Goal: Information Seeking & Learning: Learn about a topic

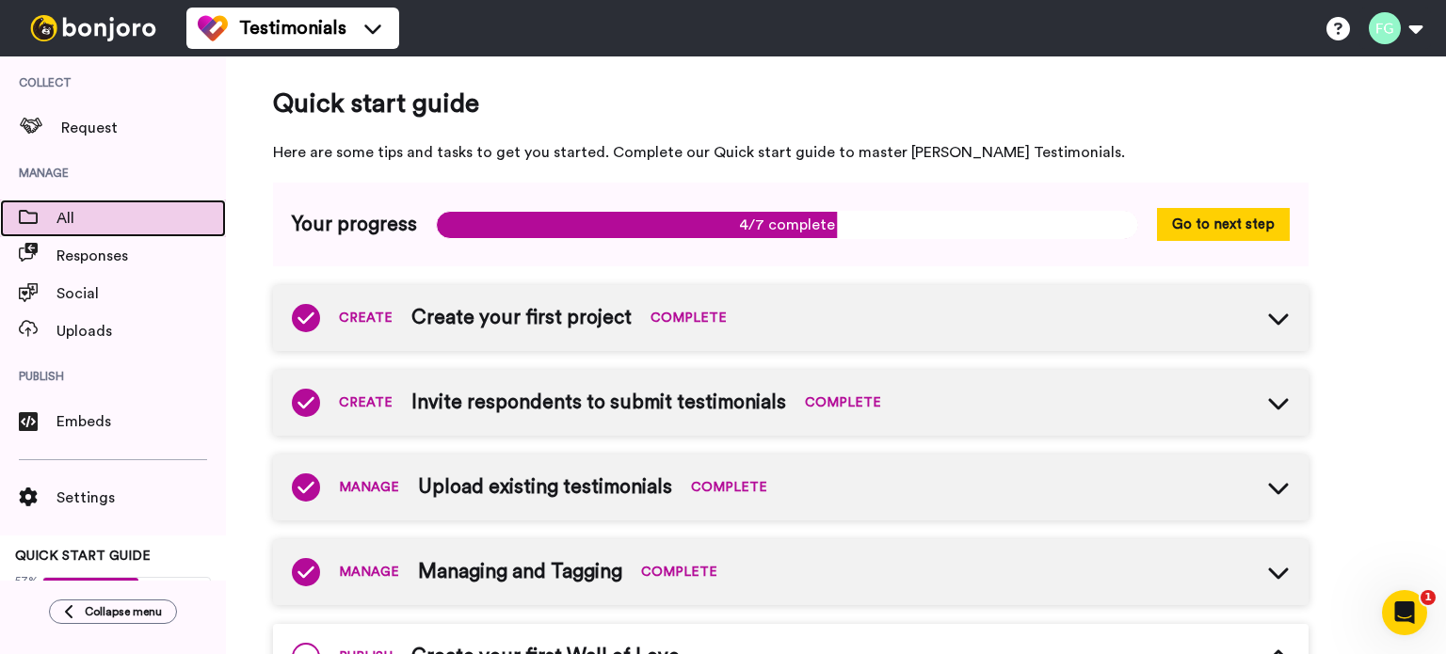
click at [85, 228] on span "All" at bounding box center [140, 218] width 169 height 23
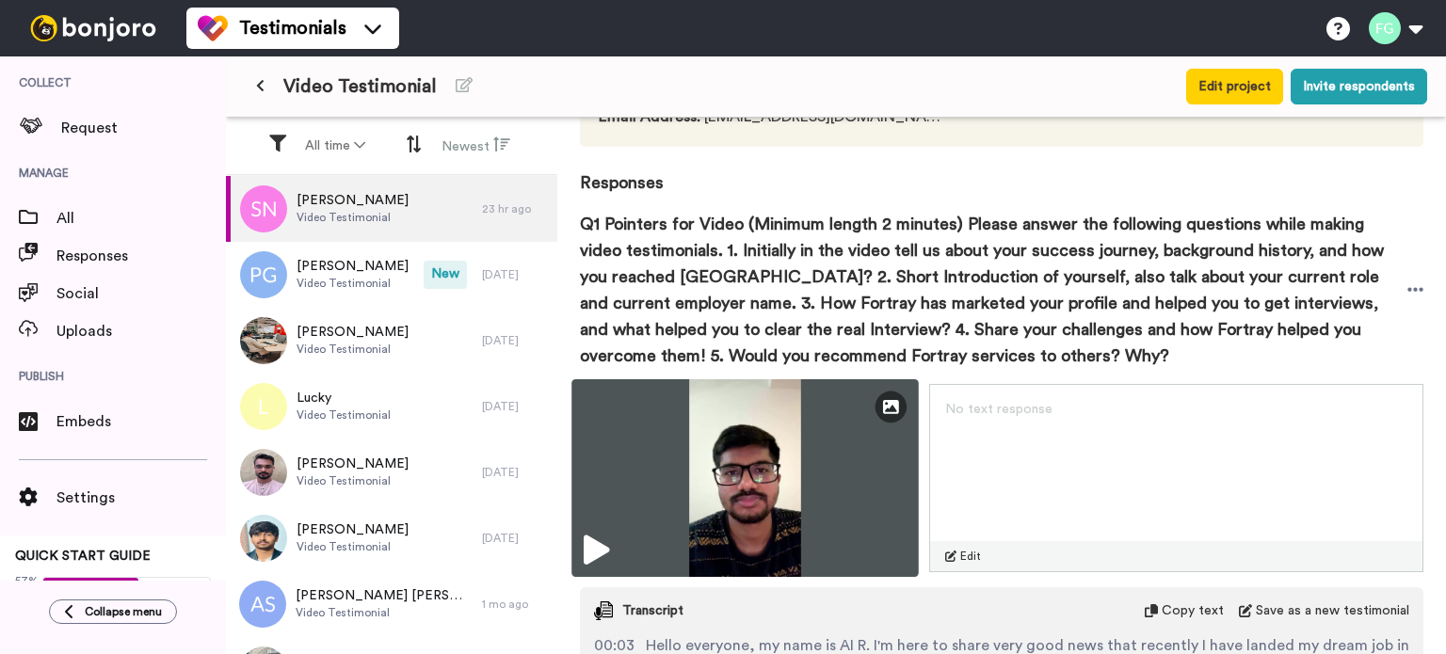
scroll to position [376, 0]
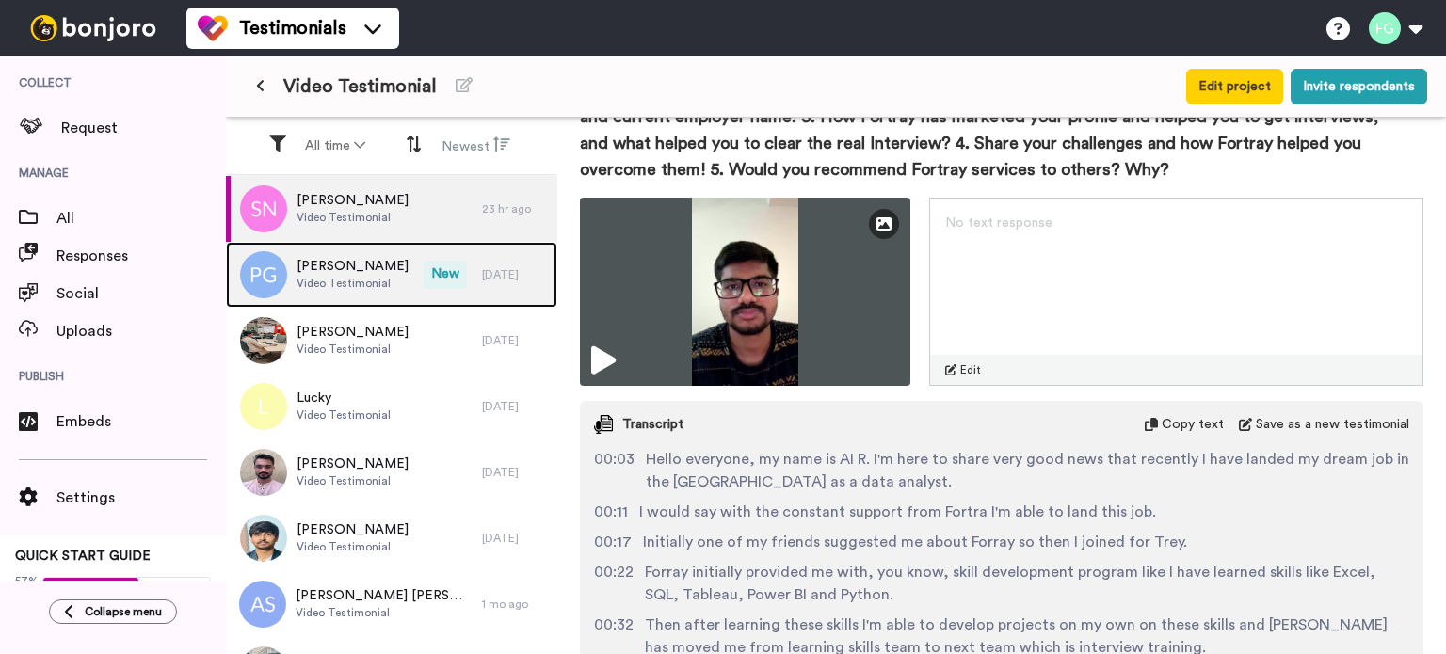
click at [335, 262] on span "[PERSON_NAME]" at bounding box center [352, 266] width 112 height 19
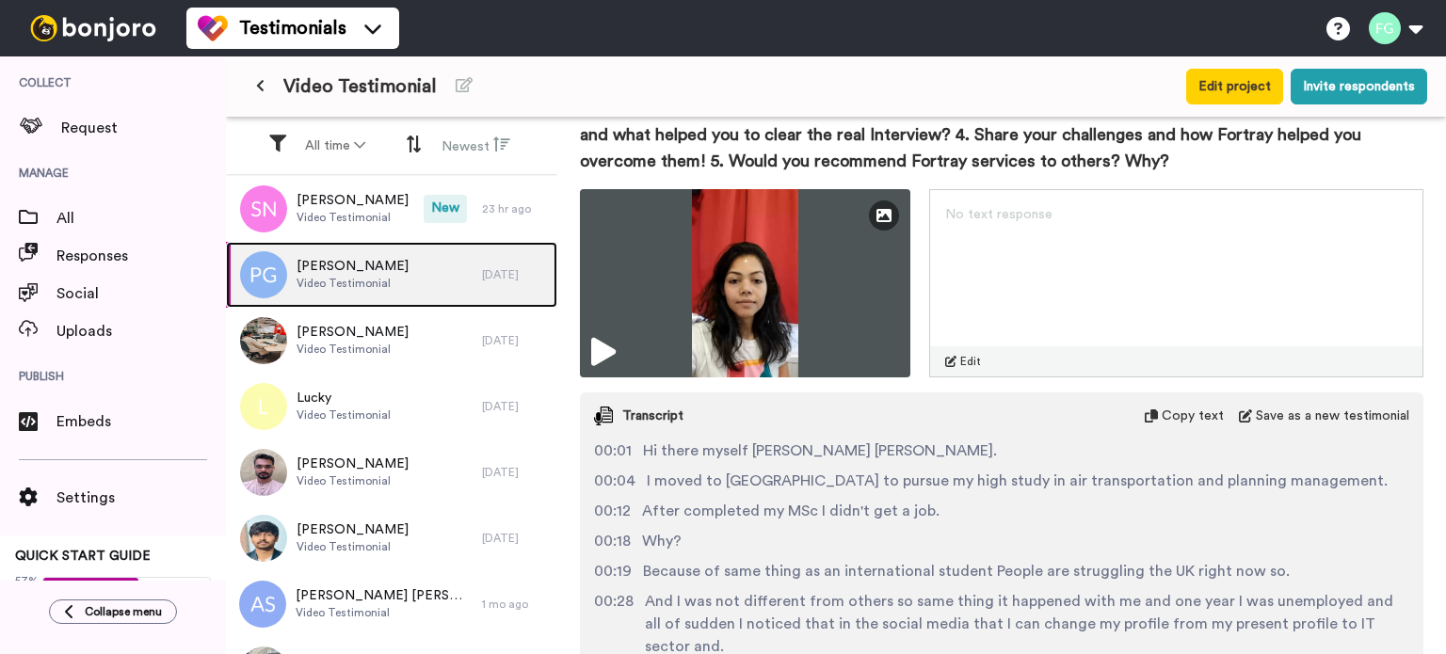
scroll to position [502, 0]
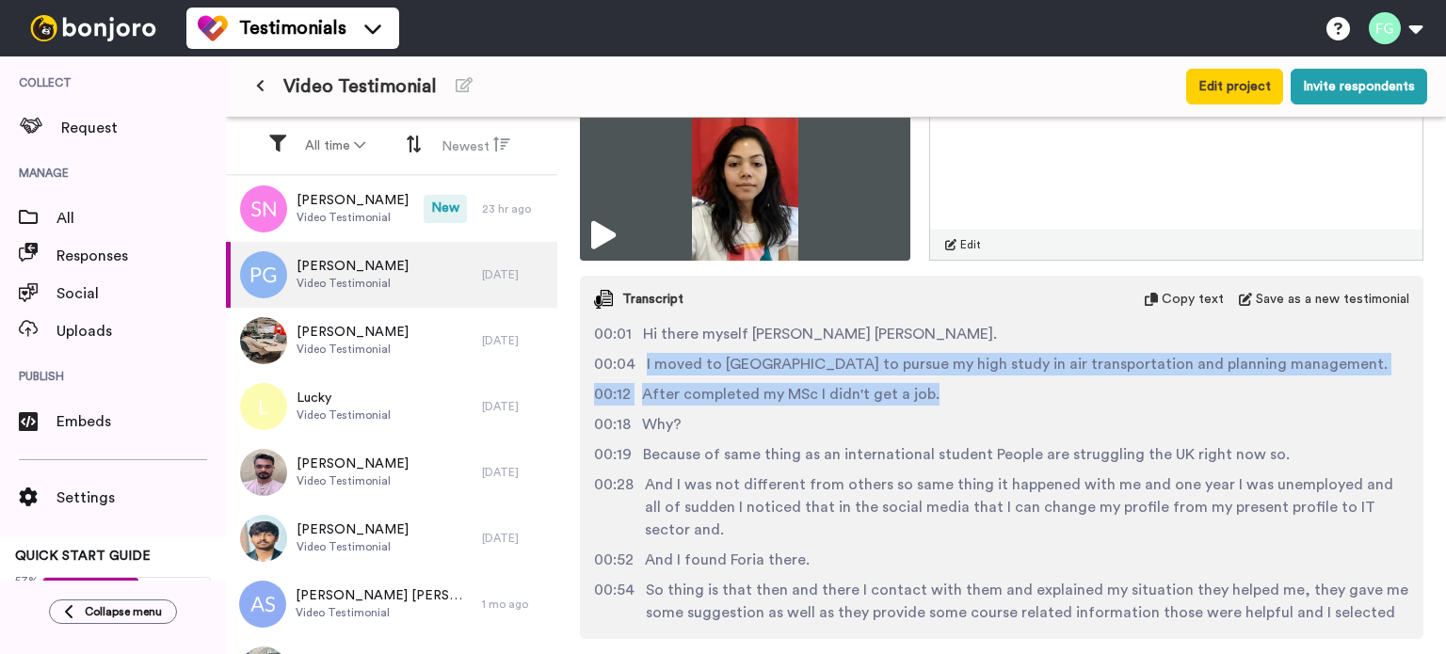
drag, startPoint x: 634, startPoint y: 364, endPoint x: 943, endPoint y: 398, distance: 310.5
click at [943, 398] on div "00:01 Hi there myself [PERSON_NAME] [PERSON_NAME]. 00:04 I moved to [GEOGRAPHIC…" at bounding box center [1001, 473] width 843 height 301
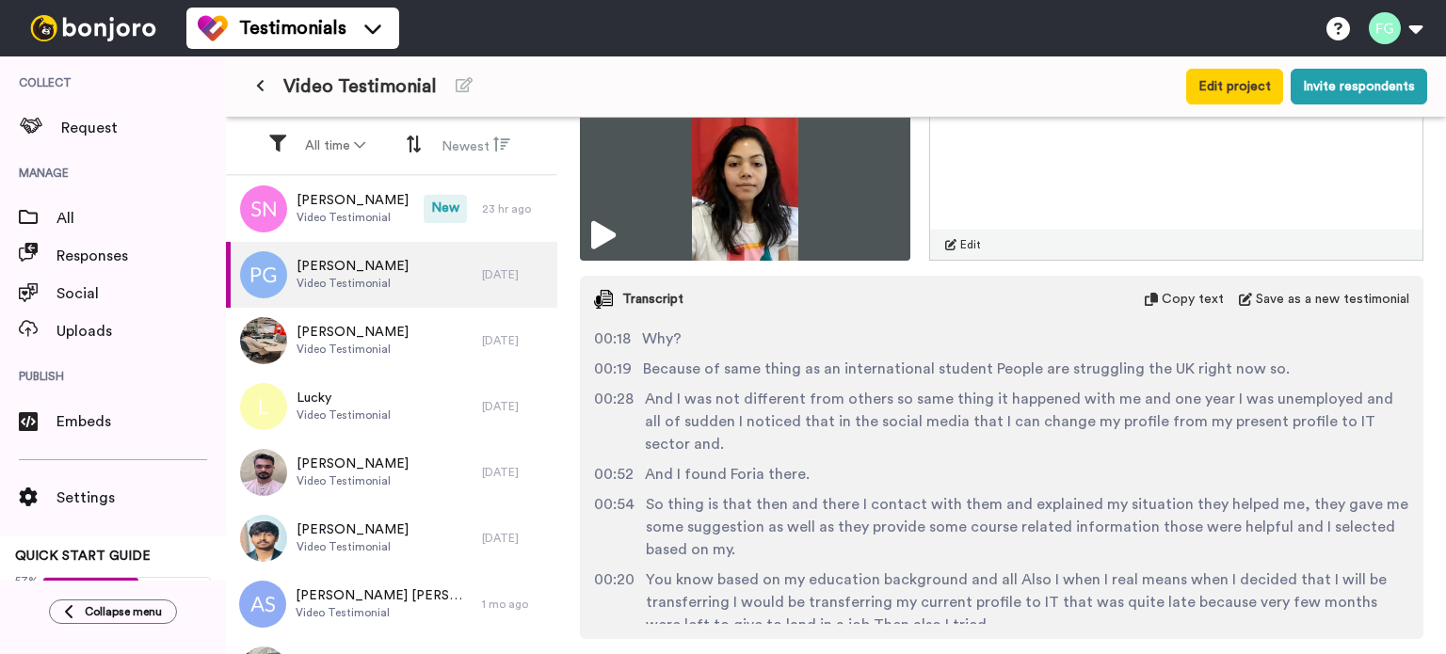
scroll to position [125, 0]
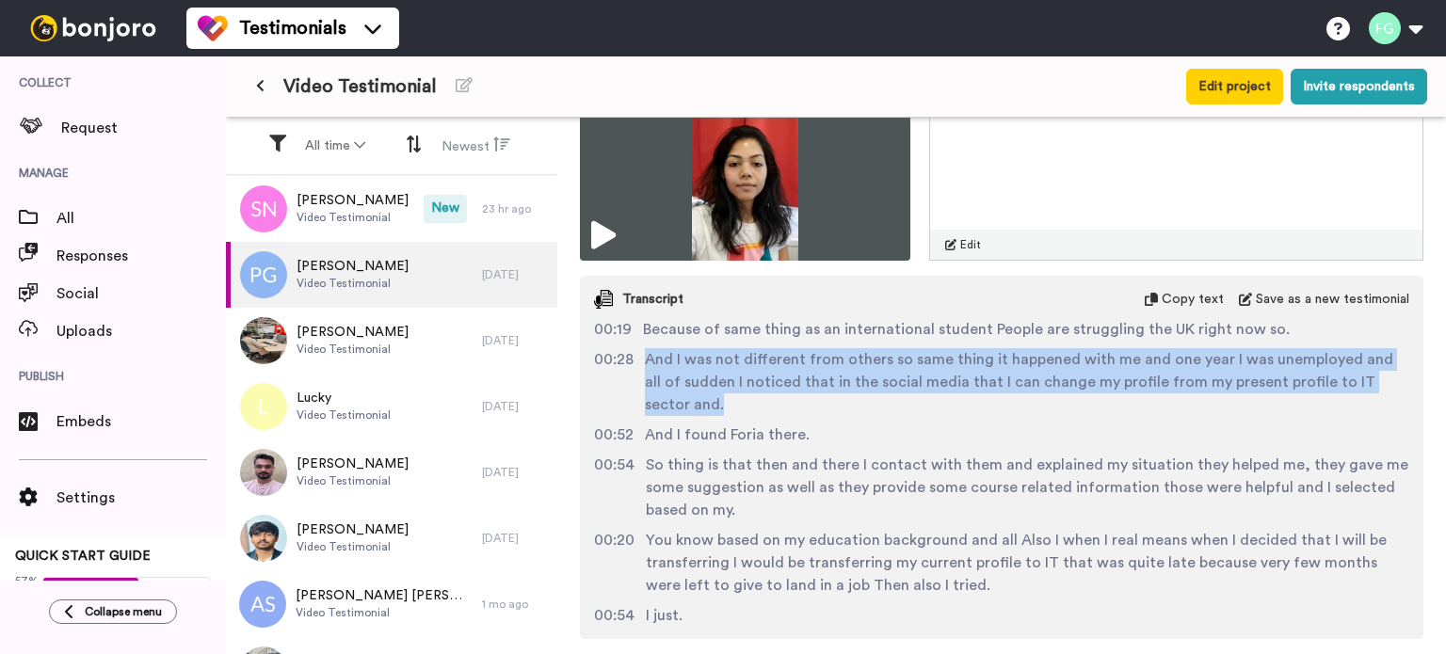
drag, startPoint x: 647, startPoint y: 368, endPoint x: 919, endPoint y: 398, distance: 272.7
click at [919, 398] on span "And I was not different from others so same thing it happened with me and one y…" at bounding box center [1027, 382] width 764 height 68
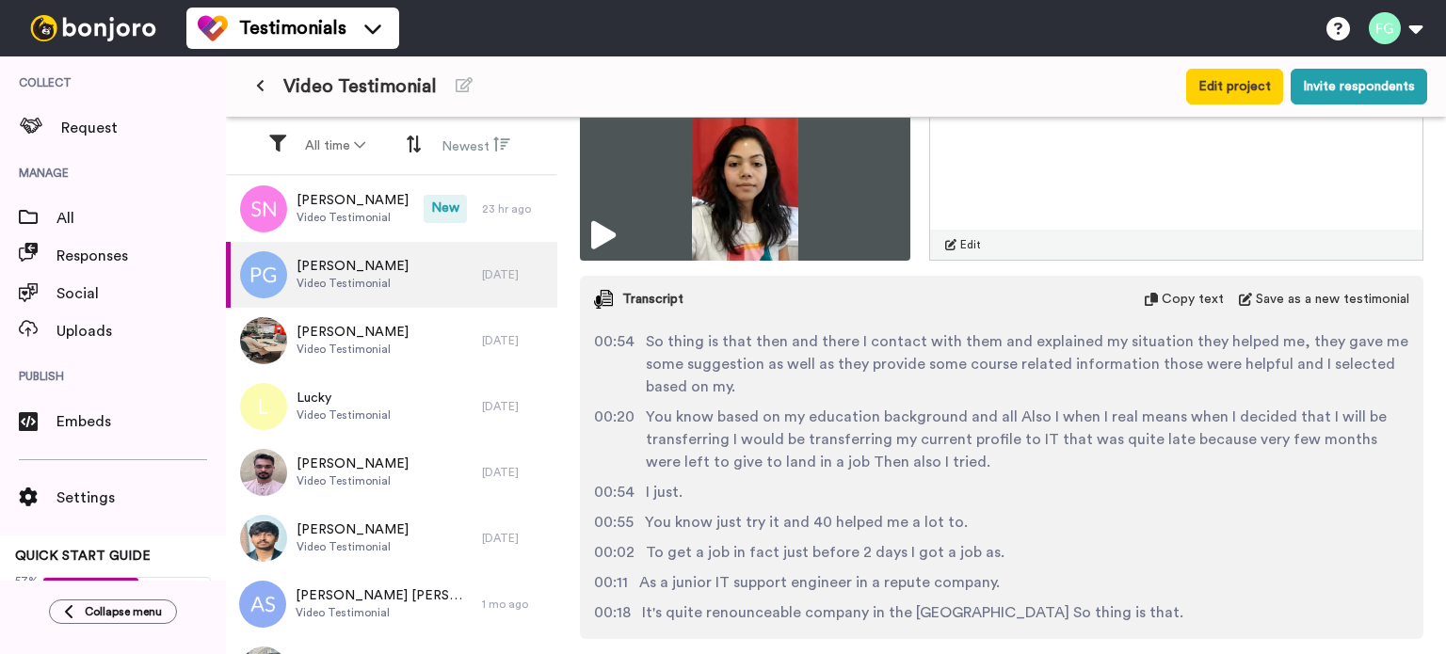
scroll to position [250, 0]
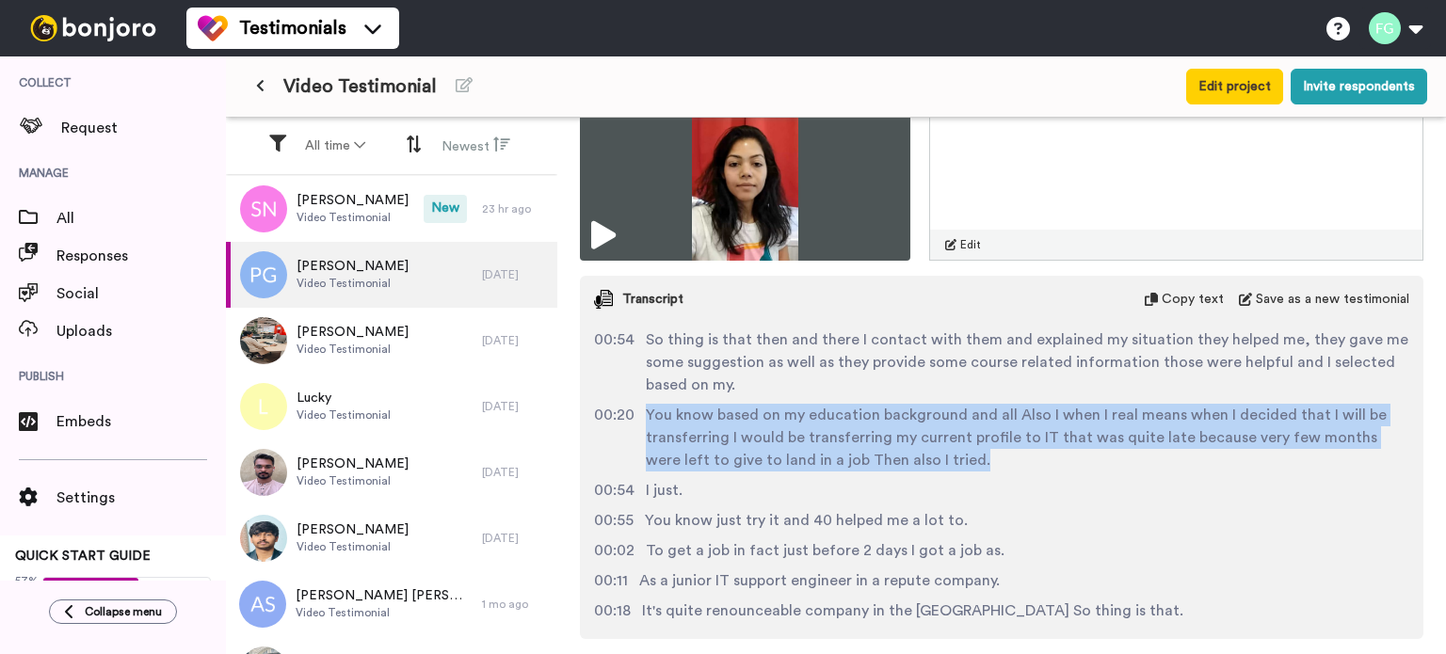
drag, startPoint x: 647, startPoint y: 416, endPoint x: 1096, endPoint y: 471, distance: 452.3
click at [1257, 461] on span "You know based on my education background and all Also I when I real means when…" at bounding box center [1027, 438] width 763 height 68
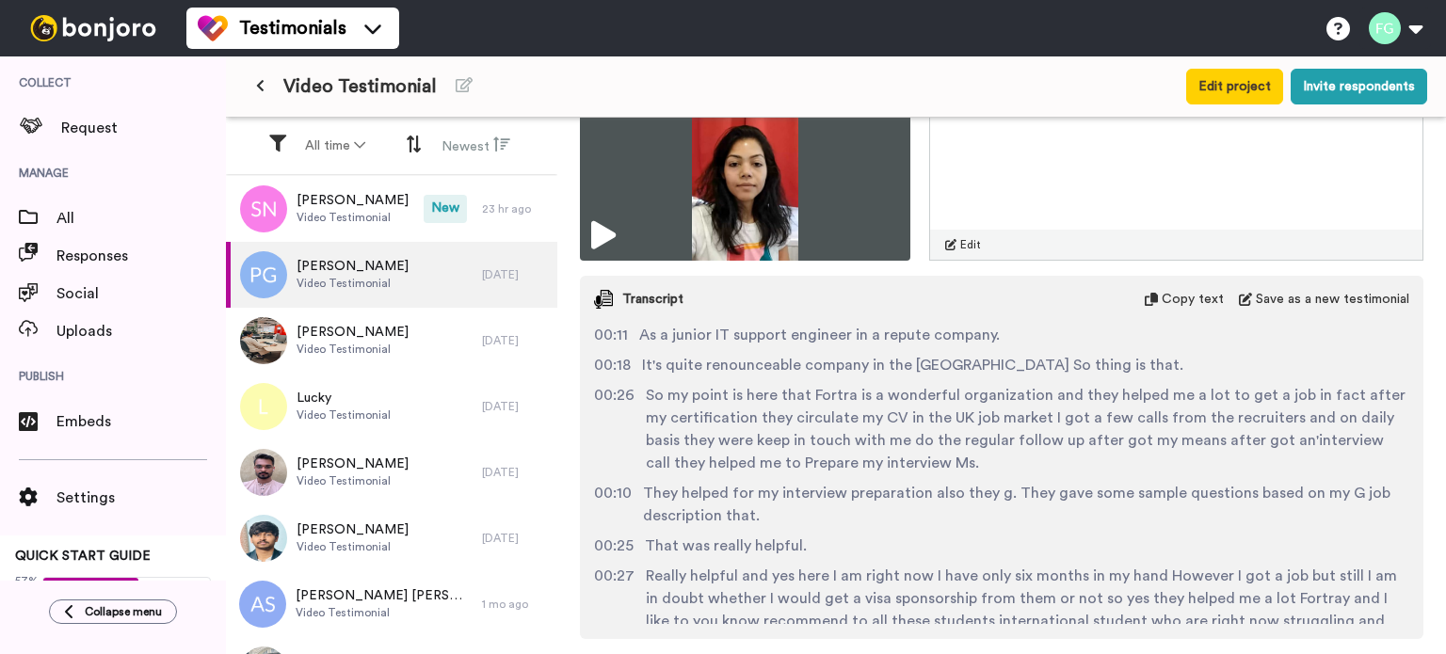
scroll to position [502, 0]
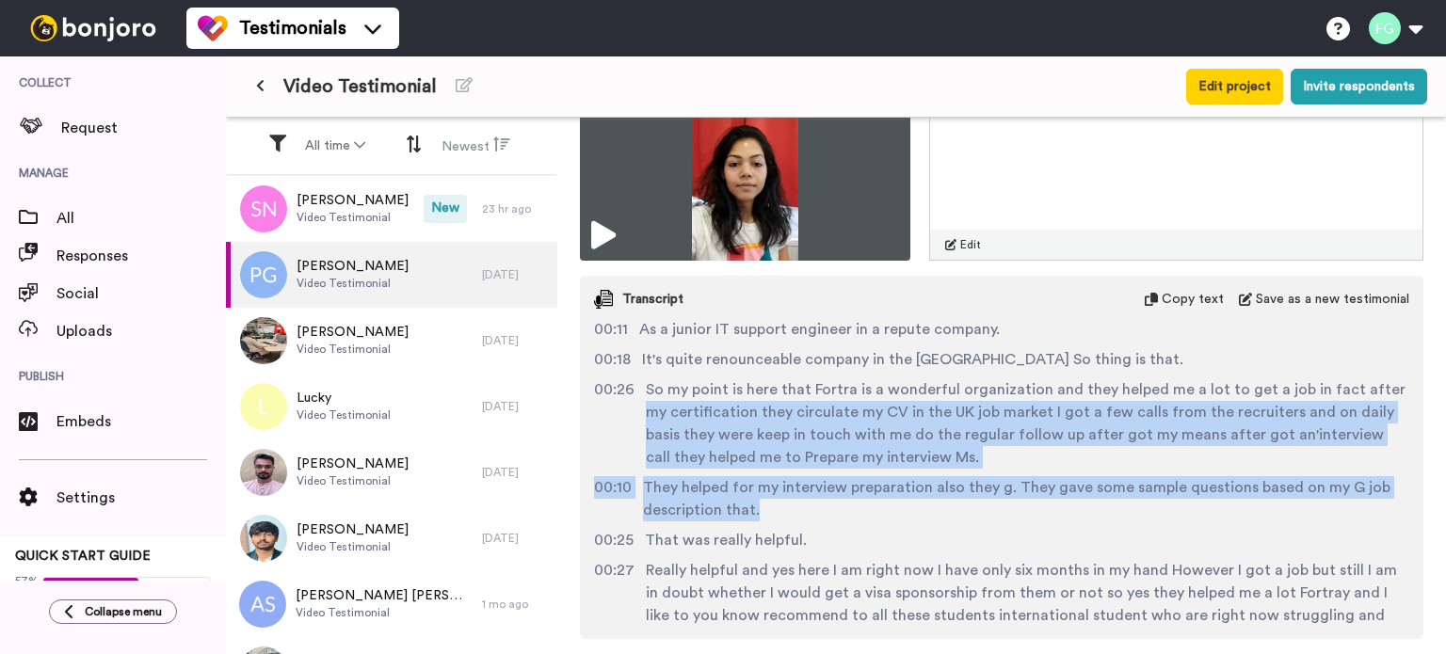
drag, startPoint x: 650, startPoint y: 406, endPoint x: 787, endPoint y: 503, distance: 167.4
click at [787, 503] on div "00:01 Hi there myself [PERSON_NAME] [PERSON_NAME]. 00:04 I moved to [GEOGRAPHIC…" at bounding box center [1001, 473] width 843 height 301
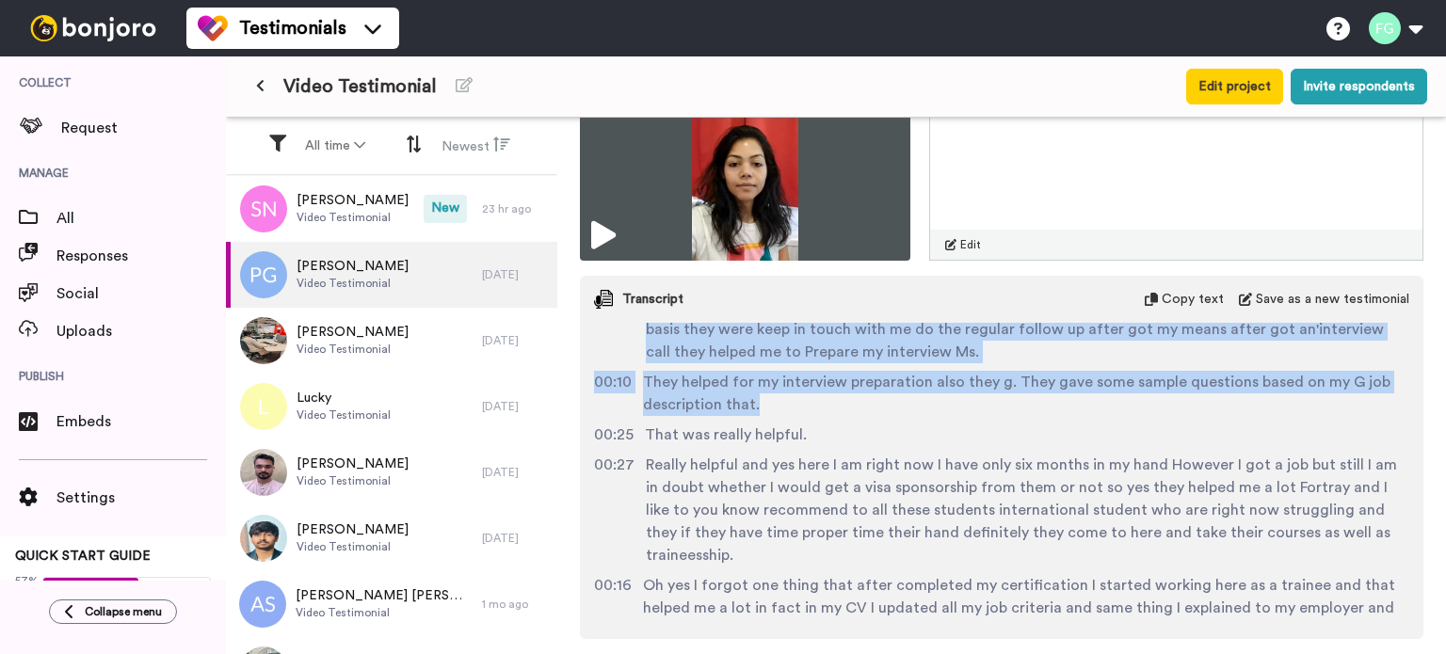
scroll to position [627, 0]
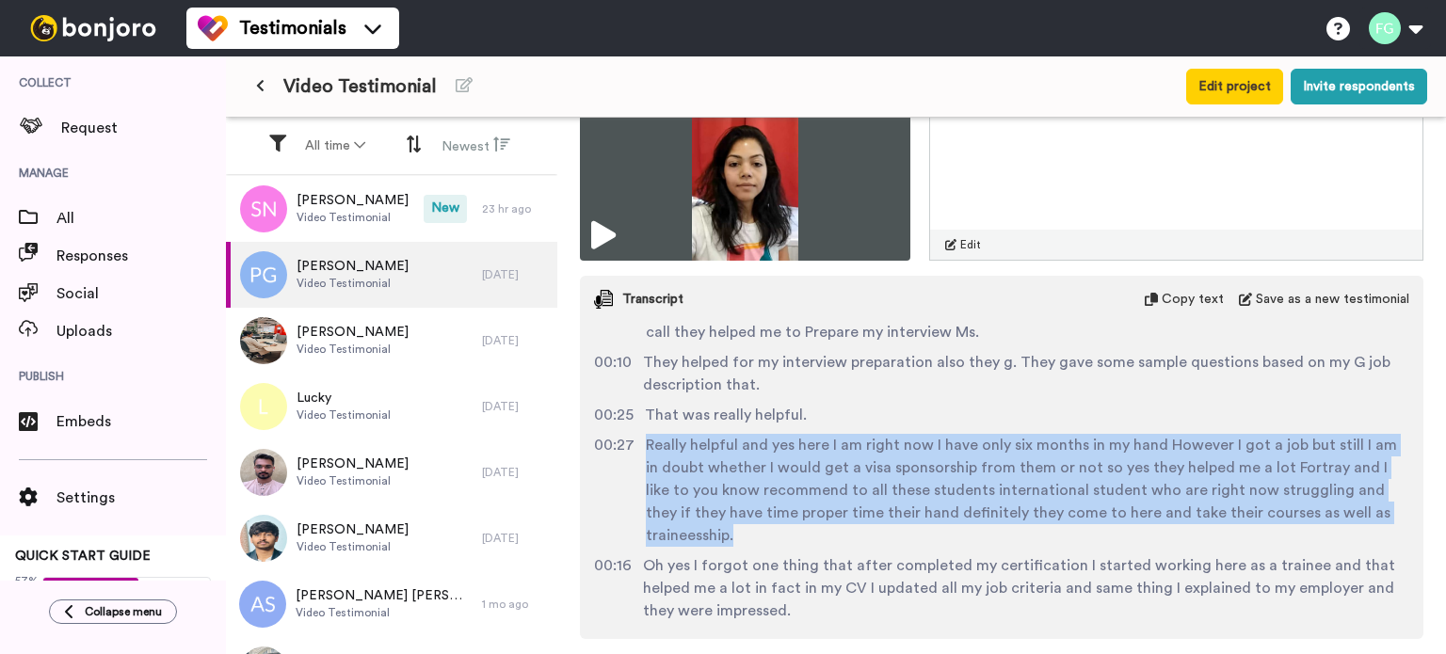
drag, startPoint x: 644, startPoint y: 440, endPoint x: 759, endPoint y: 527, distance: 143.8
click at [759, 527] on span "Really helpful and yes here I am right now I have only six months in my hand Ho…" at bounding box center [1027, 490] width 763 height 113
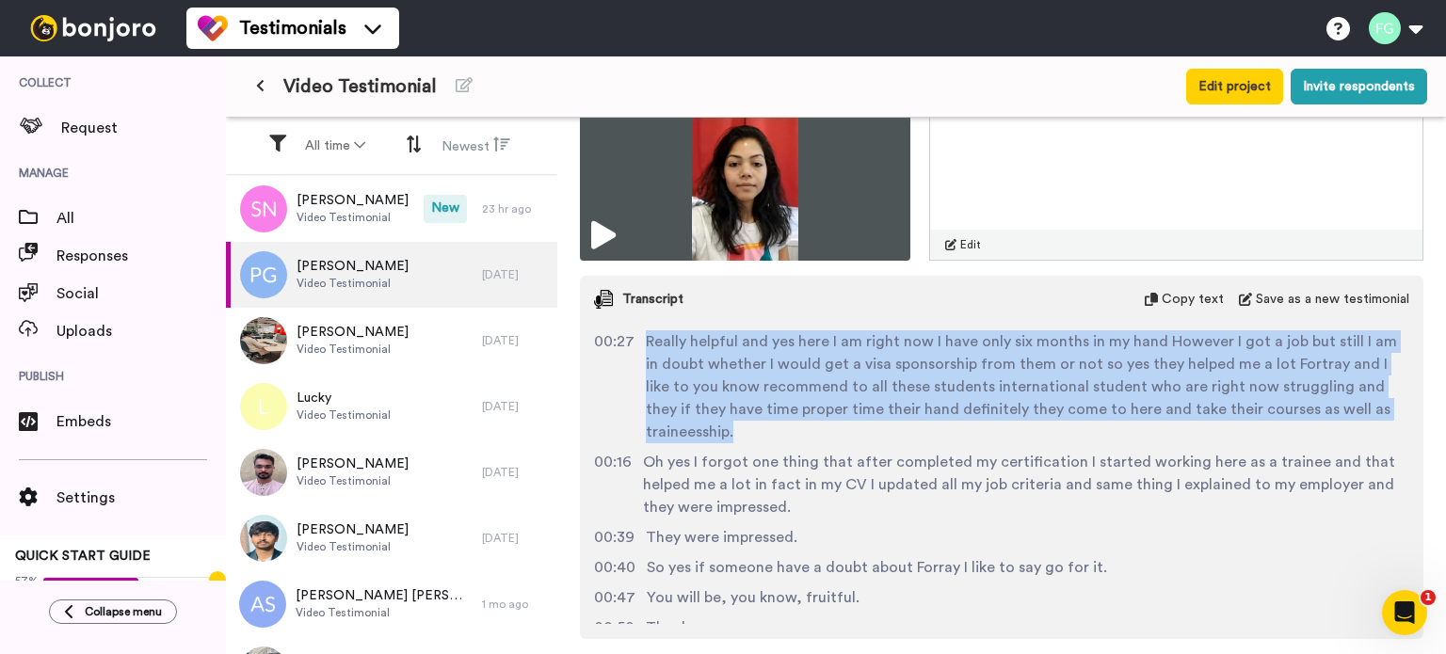
scroll to position [753, 0]
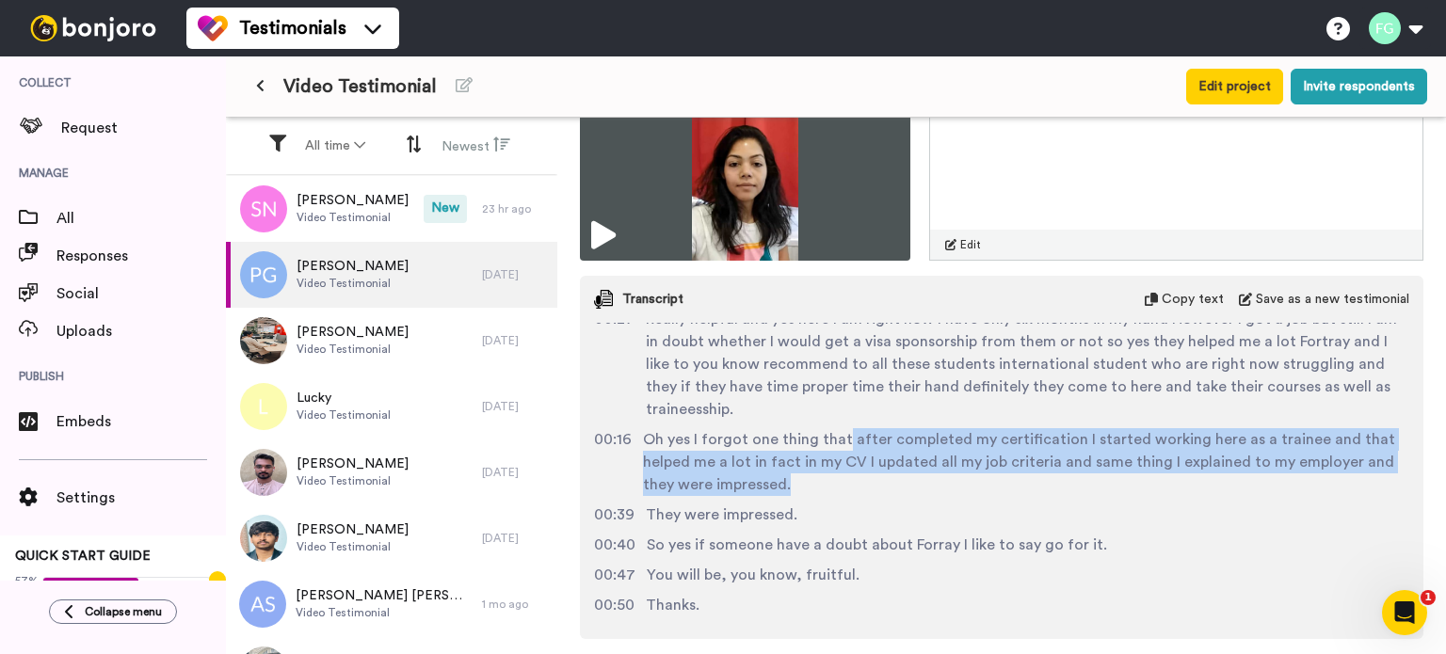
drag, startPoint x: 839, startPoint y: 435, endPoint x: 851, endPoint y: 481, distance: 47.5
click at [851, 481] on span "Oh yes I forgot one thing that after completed my certification I started worki…" at bounding box center [1026, 462] width 766 height 68
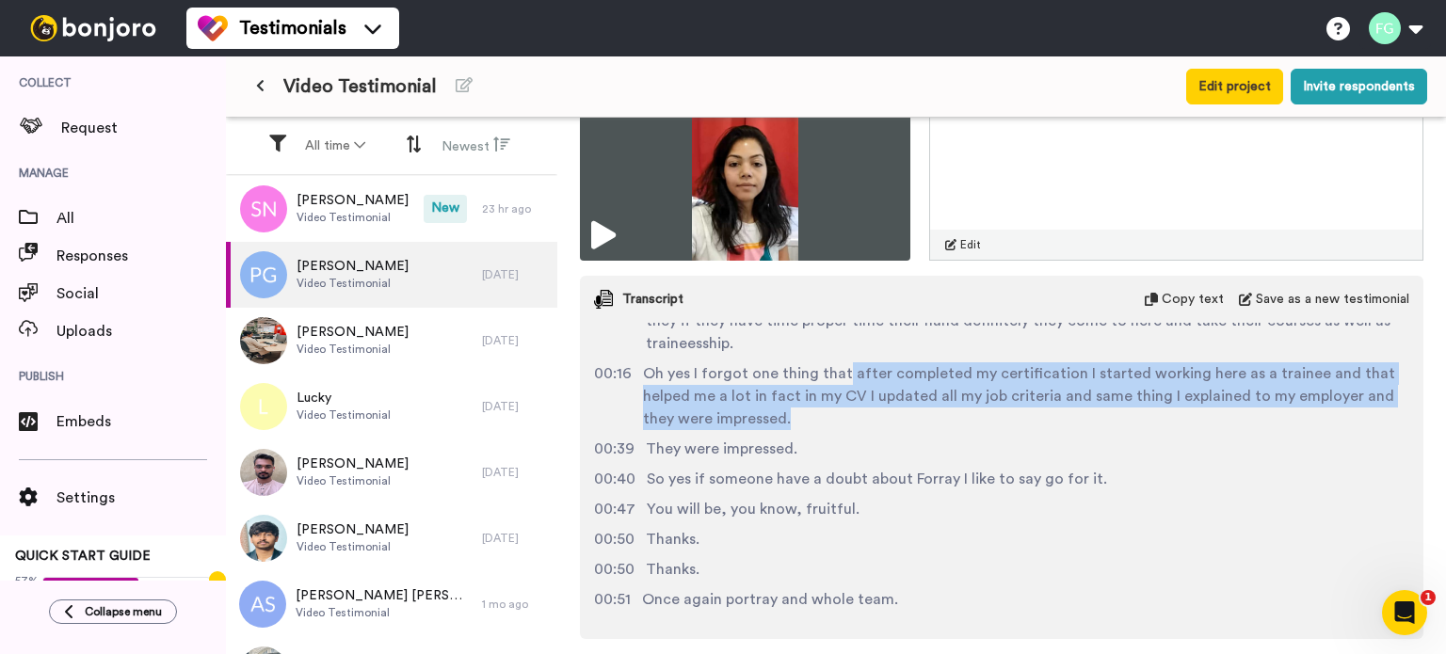
scroll to position [565, 0]
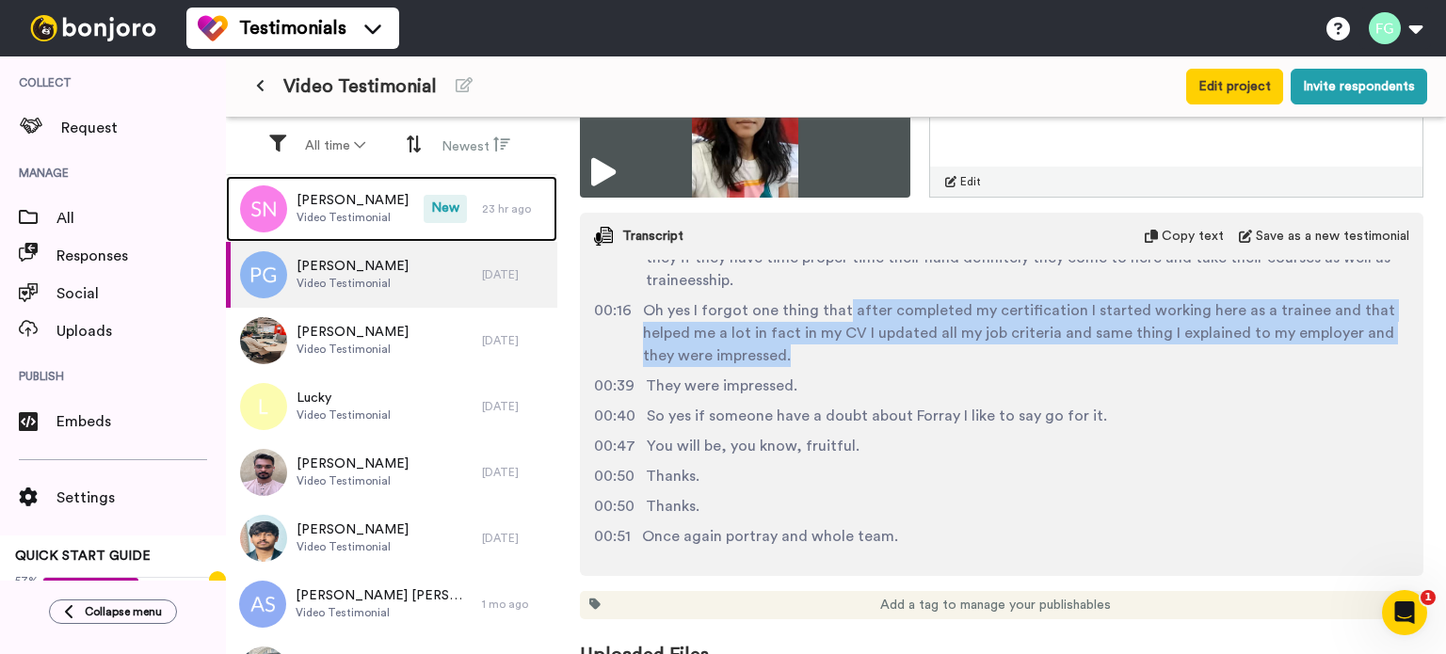
drag, startPoint x: 383, startPoint y: 205, endPoint x: 558, endPoint y: 334, distance: 217.4
click at [383, 205] on span "[PERSON_NAME]" at bounding box center [352, 200] width 112 height 19
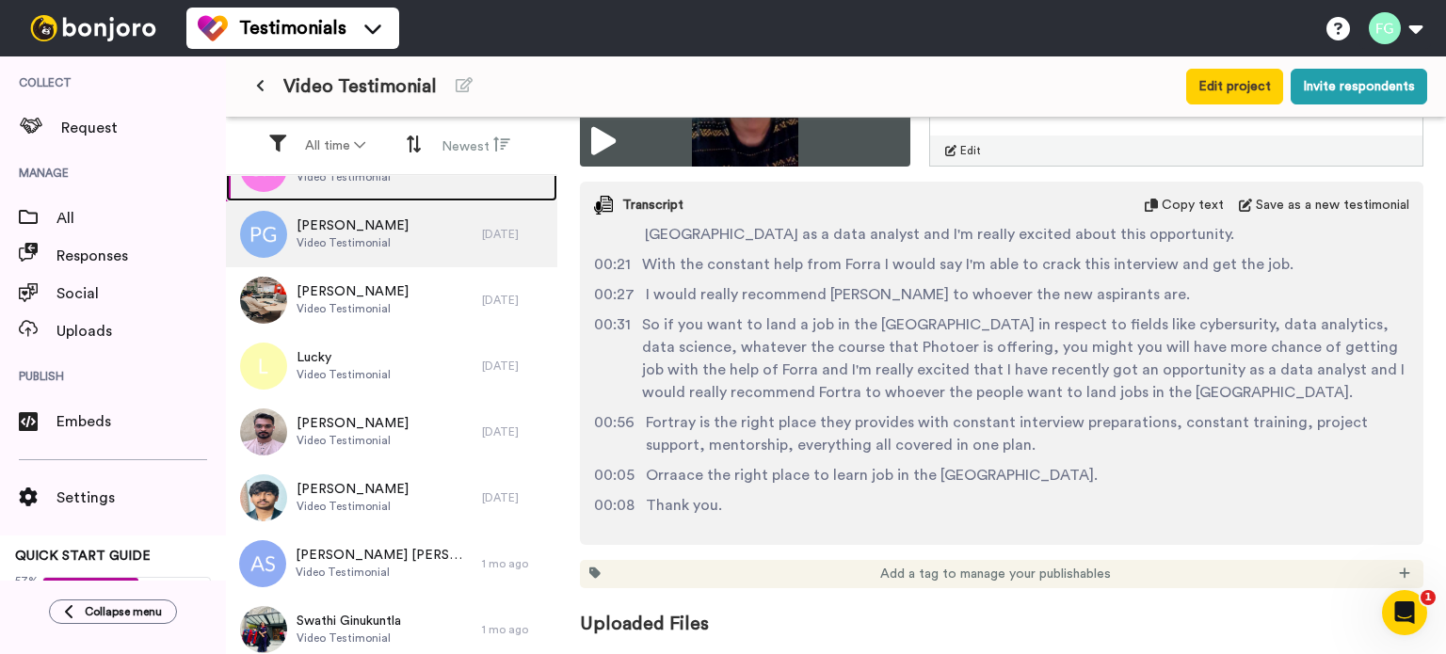
scroll to position [62, 0]
